Goal: Task Accomplishment & Management: Use online tool/utility

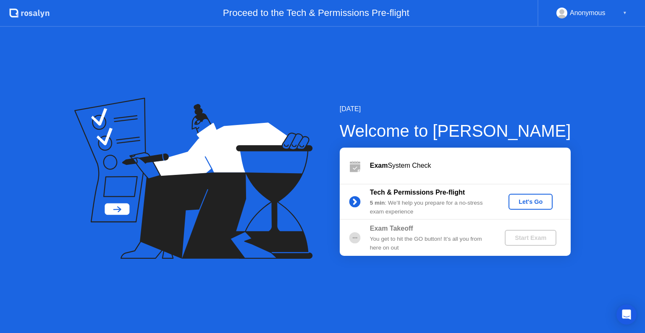
click at [527, 202] on div "Let's Go" at bounding box center [530, 202] width 37 height 7
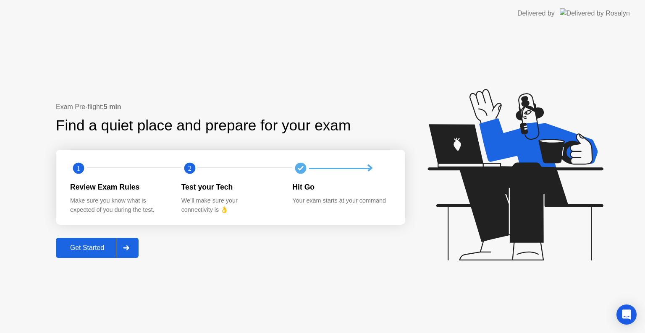
click at [105, 250] on div "Get Started" at bounding box center [87, 248] width 58 height 8
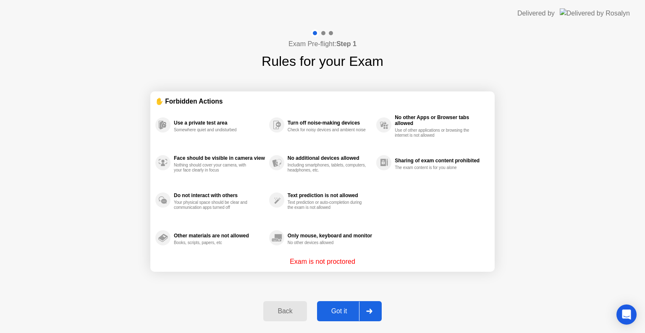
click at [346, 311] on div "Got it" at bounding box center [339, 312] width 39 height 8
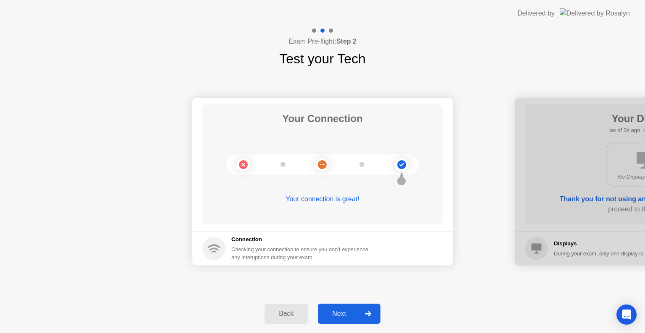
click at [343, 310] on div "Next" at bounding box center [338, 314] width 37 height 8
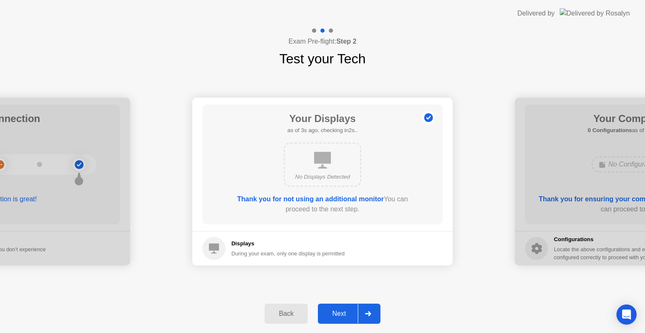
click at [342, 310] on div "Next" at bounding box center [338, 314] width 37 height 8
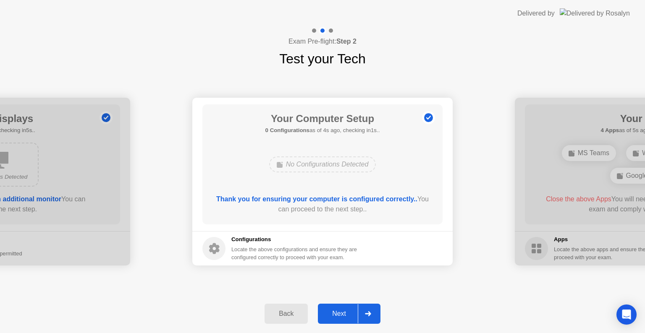
click at [330, 312] on div "Next" at bounding box center [338, 314] width 37 height 8
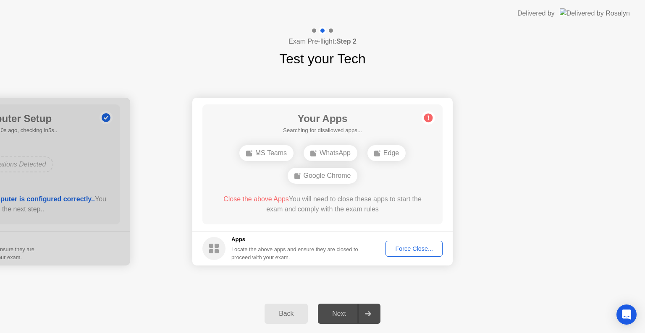
click at [421, 247] on div "Force Close..." at bounding box center [413, 249] width 51 height 7
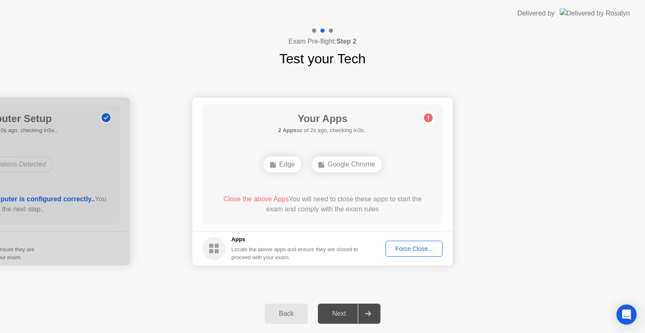
click at [435, 250] on div "Force Close..." at bounding box center [413, 249] width 51 height 7
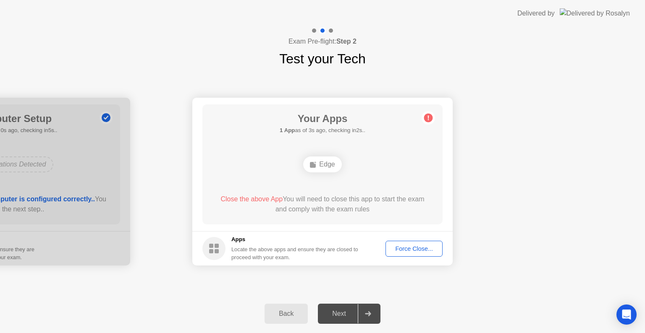
click at [416, 248] on div "Force Close..." at bounding box center [413, 249] width 51 height 7
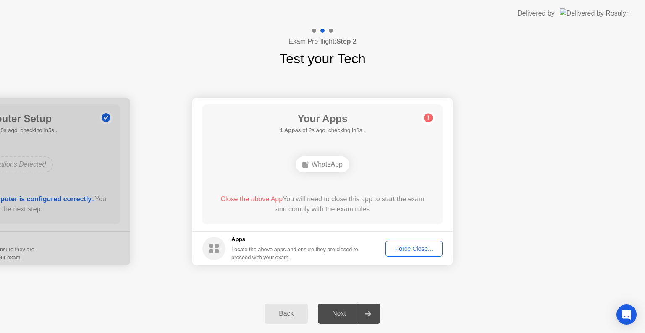
click at [399, 248] on div "Force Close..." at bounding box center [413, 249] width 51 height 7
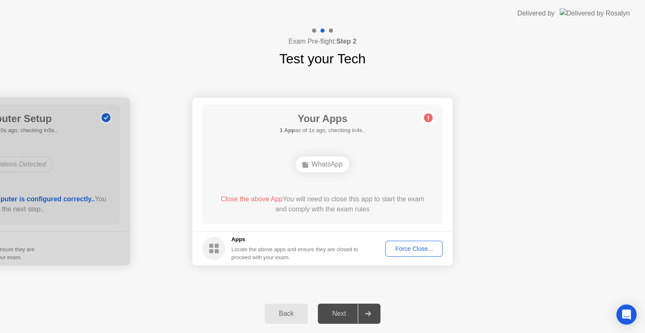
click at [427, 119] on circle at bounding box center [428, 118] width 9 height 9
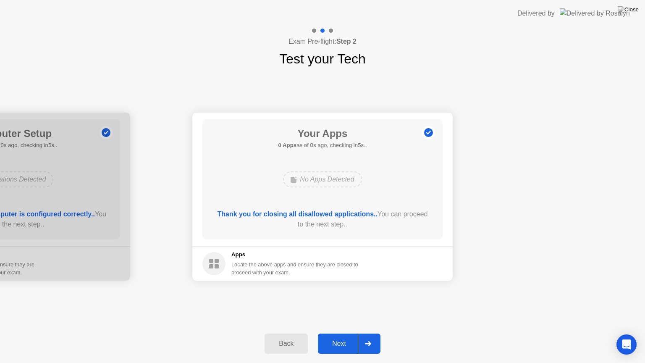
click at [219, 261] on circle at bounding box center [213, 263] width 23 height 23
click at [344, 333] on div "Next" at bounding box center [338, 344] width 37 height 8
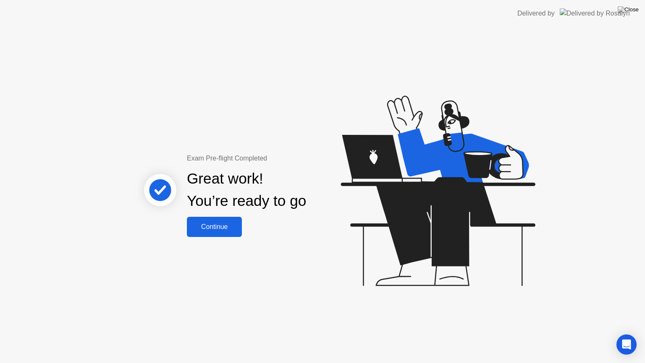
click at [237, 218] on button "Continue" at bounding box center [214, 227] width 55 height 20
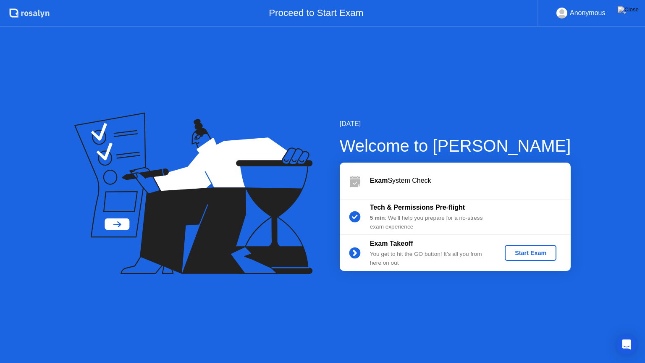
click at [544, 252] on div "Start Exam" at bounding box center [530, 252] width 45 height 7
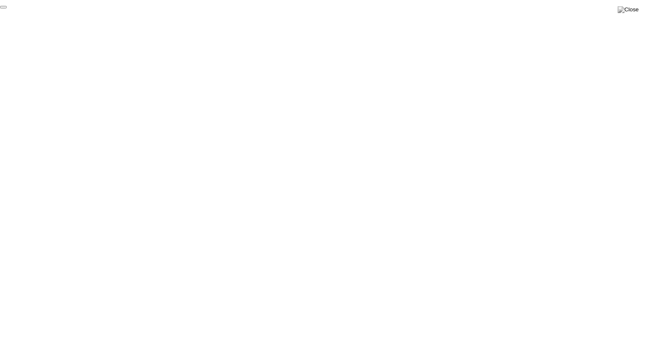
click div "End Proctoring Session"
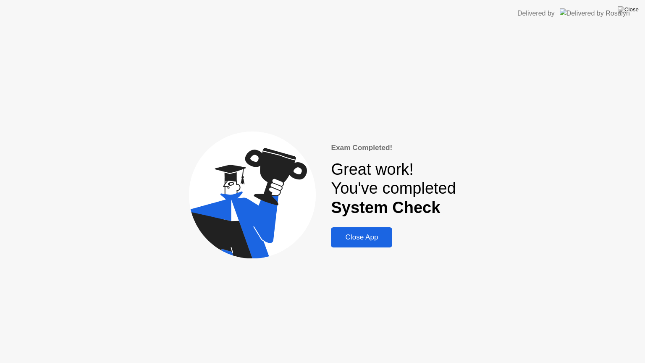
click at [376, 245] on button "Close App" at bounding box center [361, 237] width 61 height 20
